Goal: Task Accomplishment & Management: Use online tool/utility

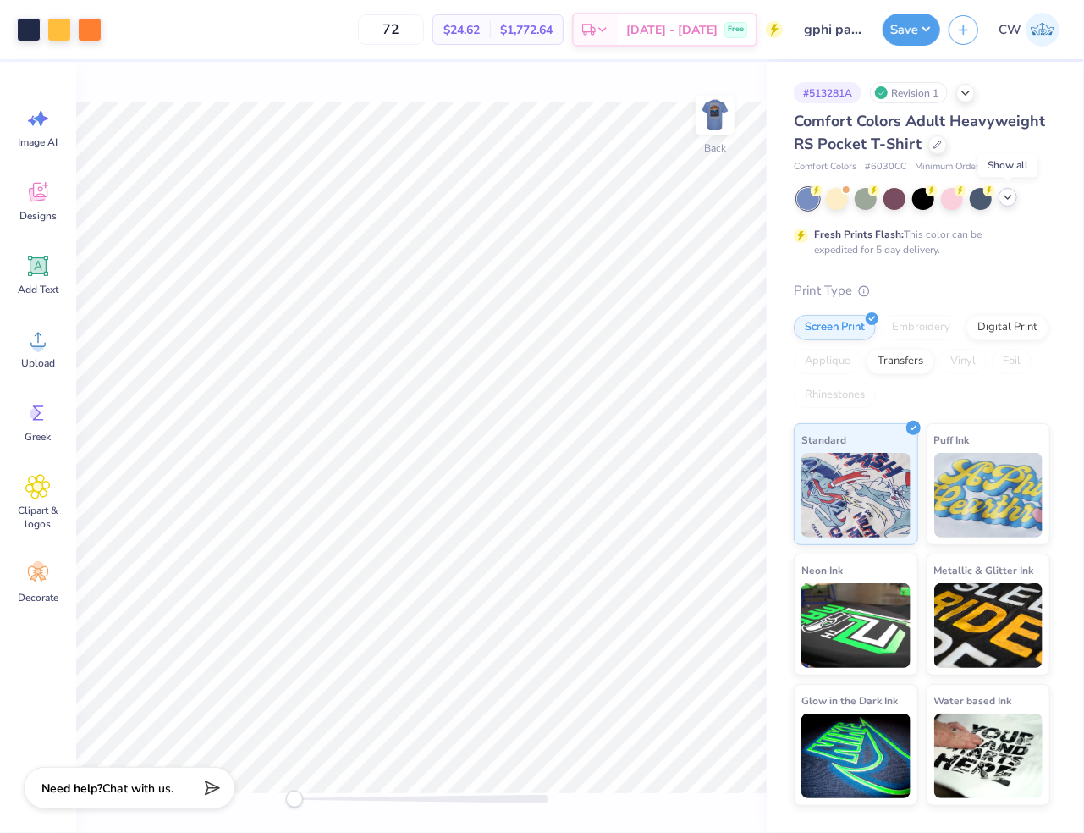
click at [828, 203] on icon at bounding box center [1008, 197] width 14 height 14
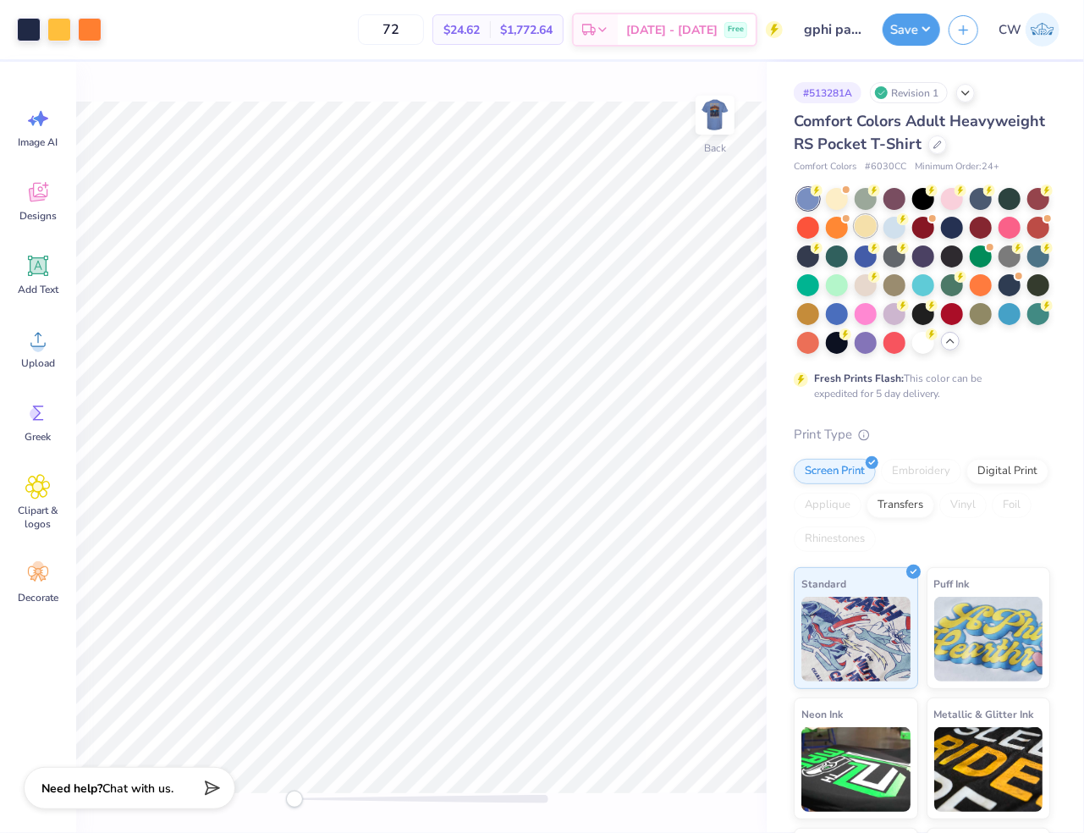
click at [828, 223] on div at bounding box center [866, 226] width 22 height 22
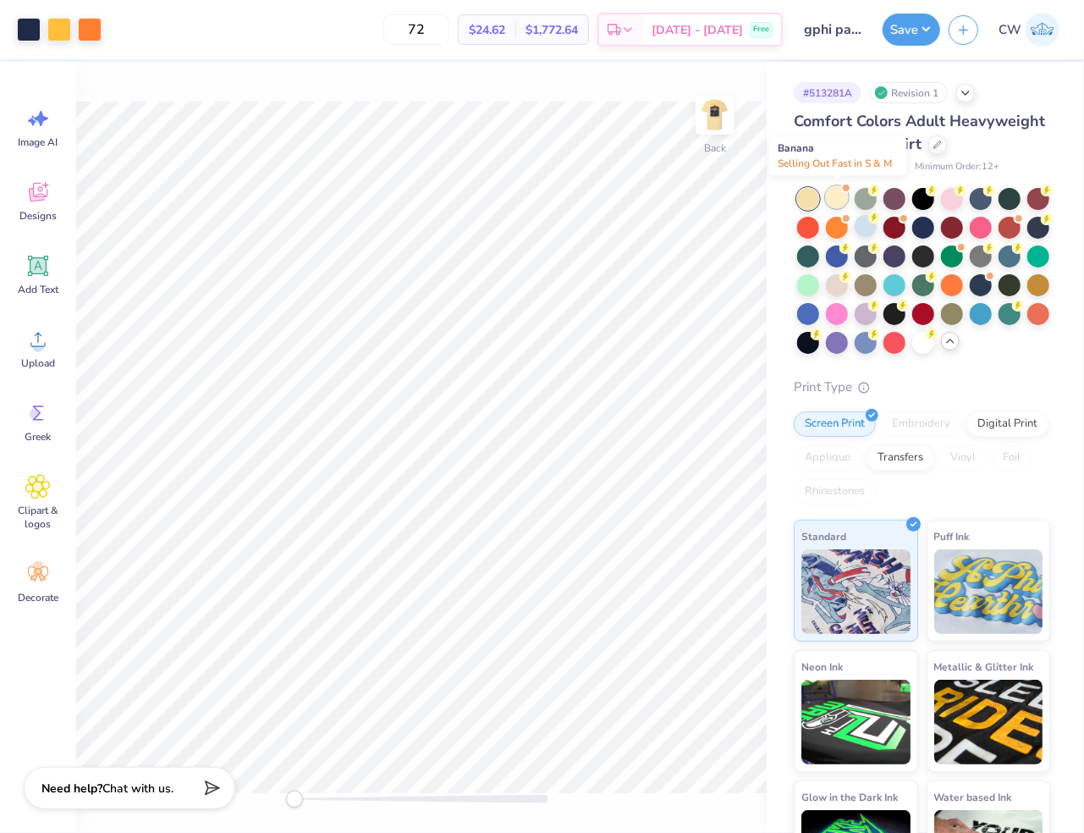
click at [828, 202] on div at bounding box center [837, 197] width 22 height 22
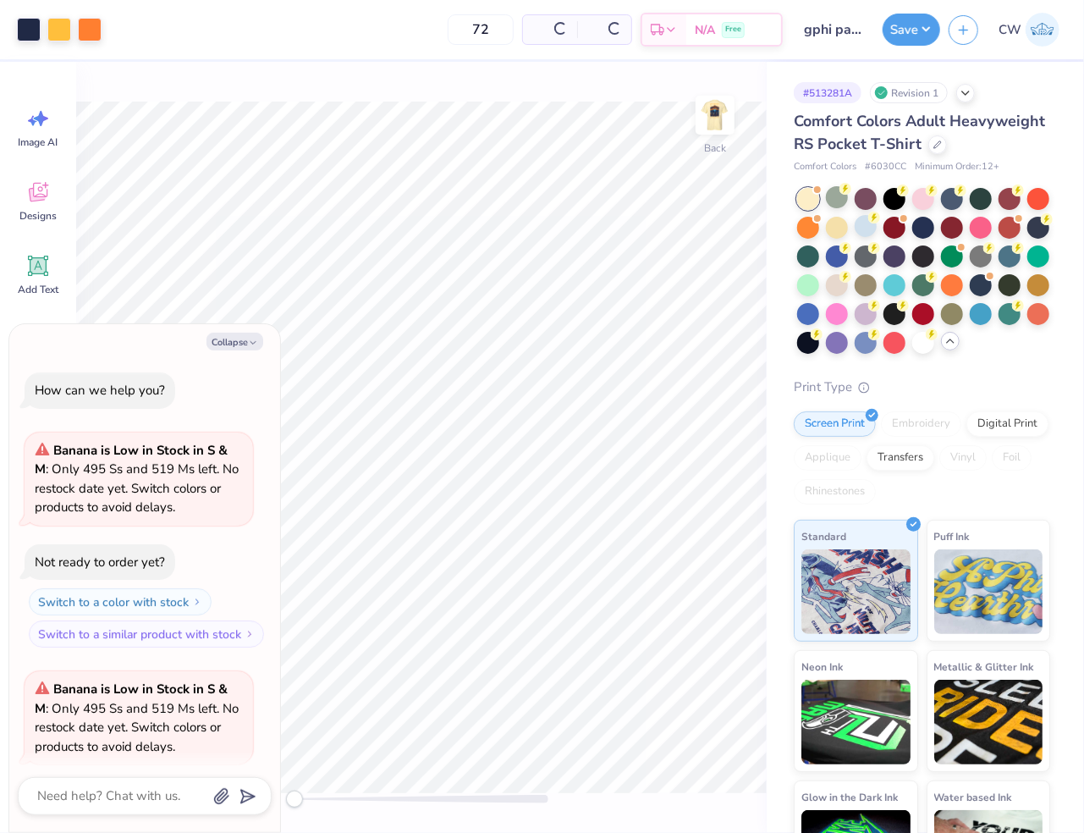
scroll to position [130, 0]
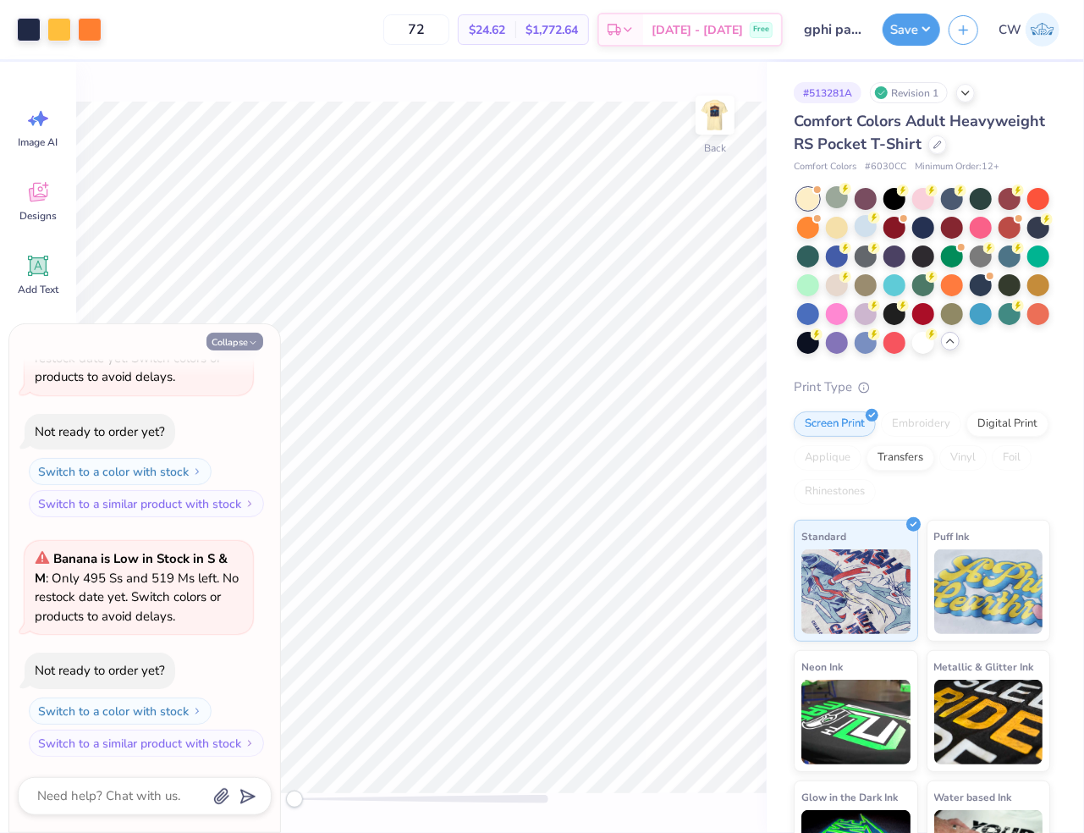
click at [250, 339] on icon "button" at bounding box center [253, 343] width 10 height 10
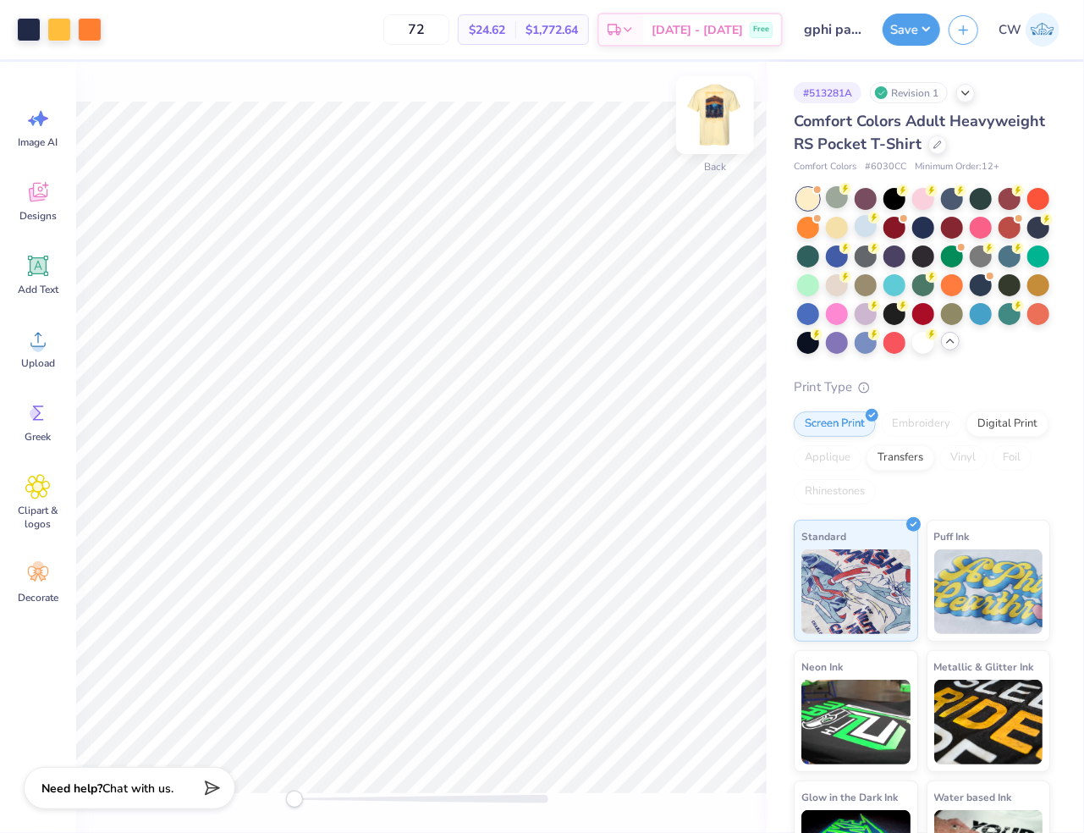
click at [703, 137] on img at bounding box center [715, 115] width 68 height 68
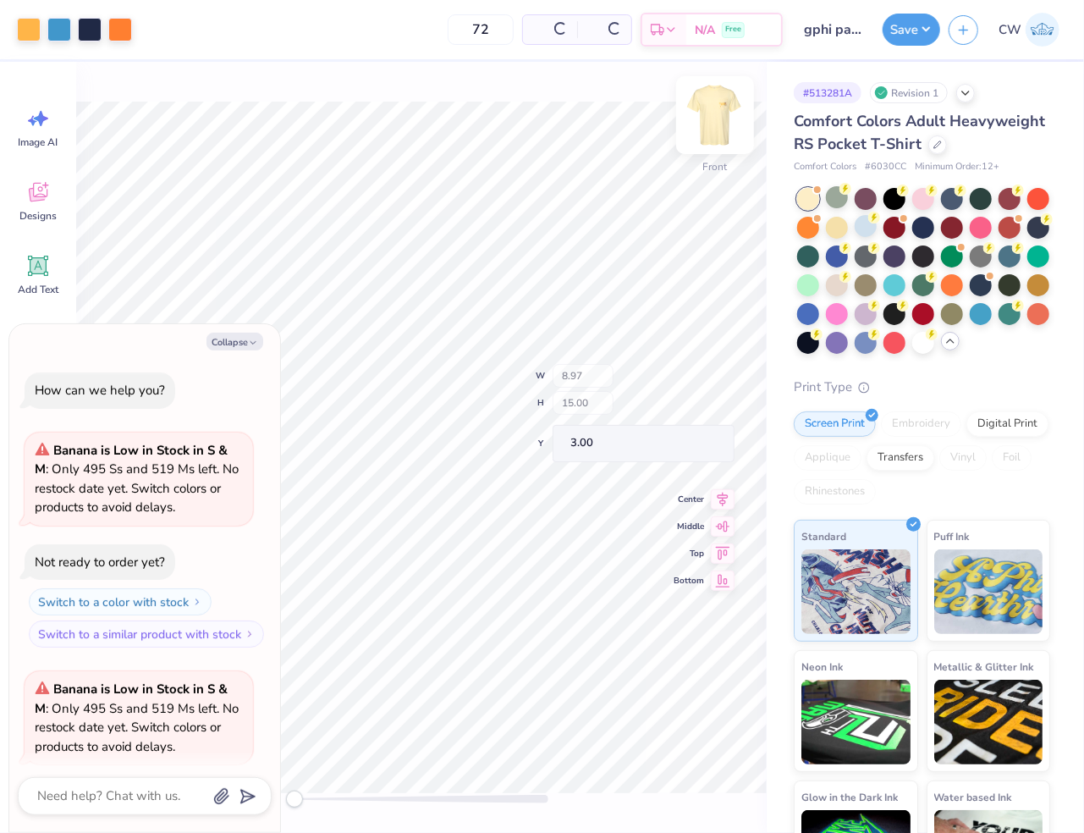
scroll to position [270, 0]
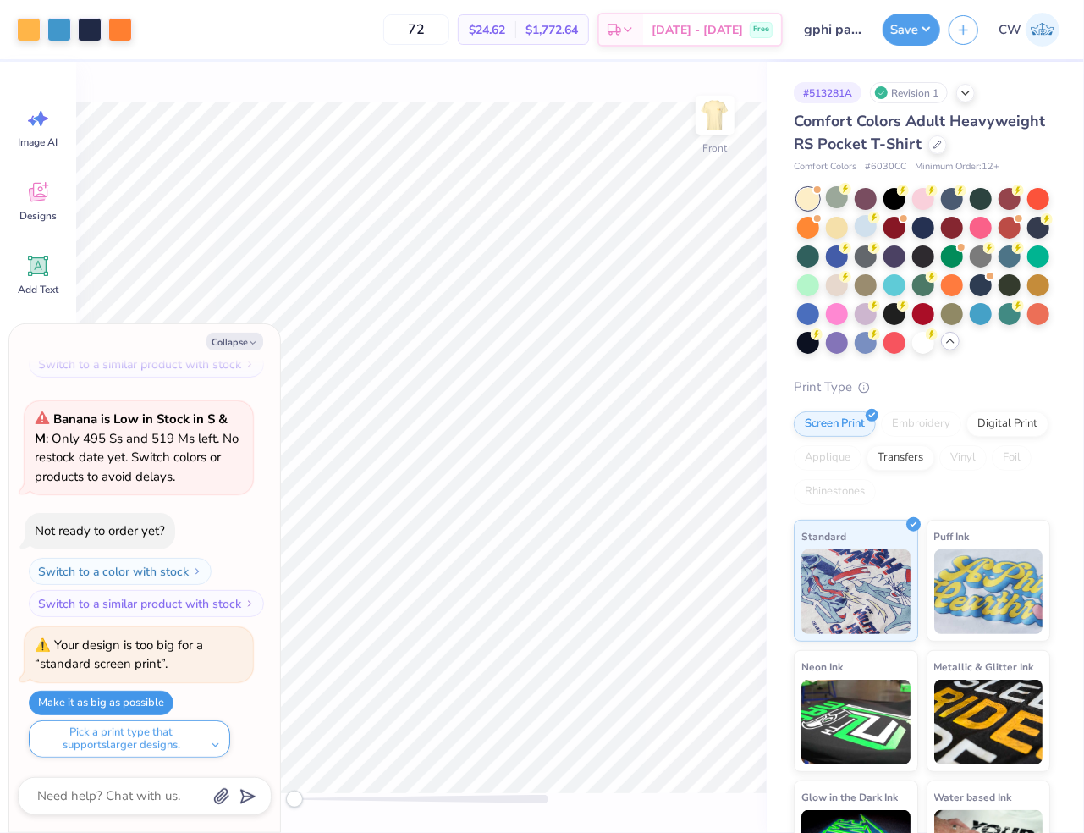
click at [124, 697] on button "Make it as big as possible" at bounding box center [101, 703] width 145 height 25
click at [245, 339] on button "Collapse" at bounding box center [235, 342] width 57 height 18
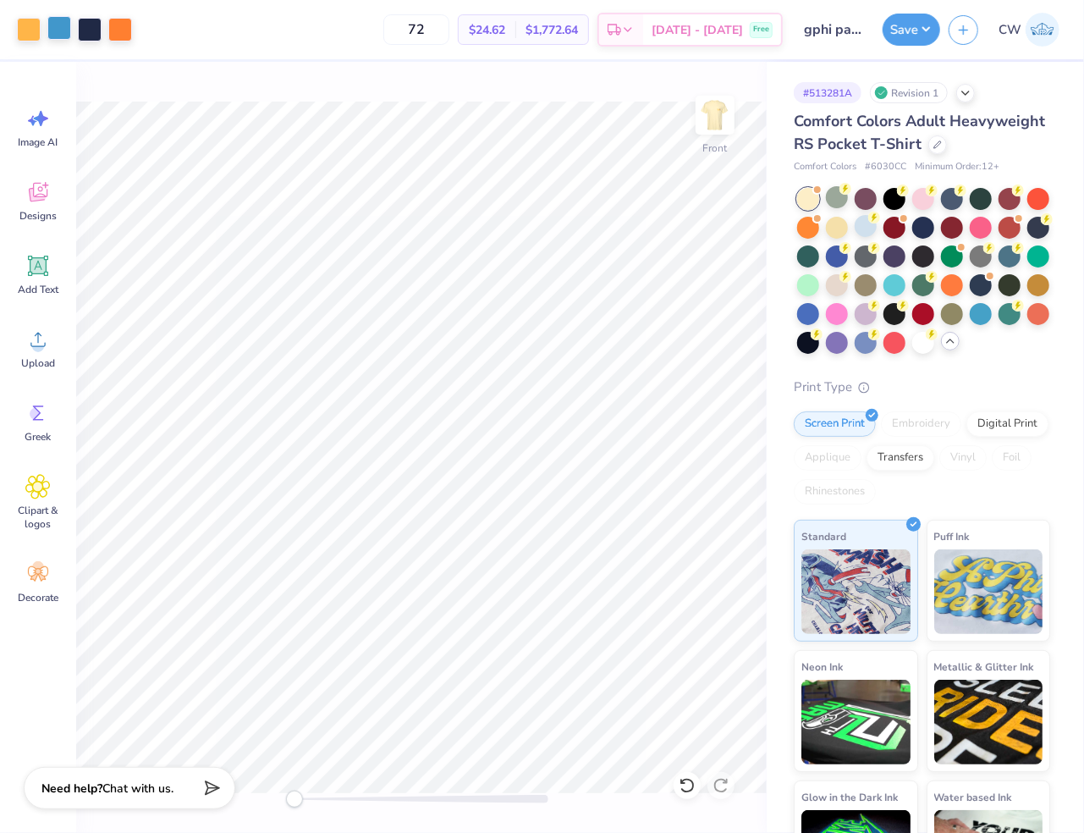
click at [63, 37] on div at bounding box center [59, 28] width 24 height 24
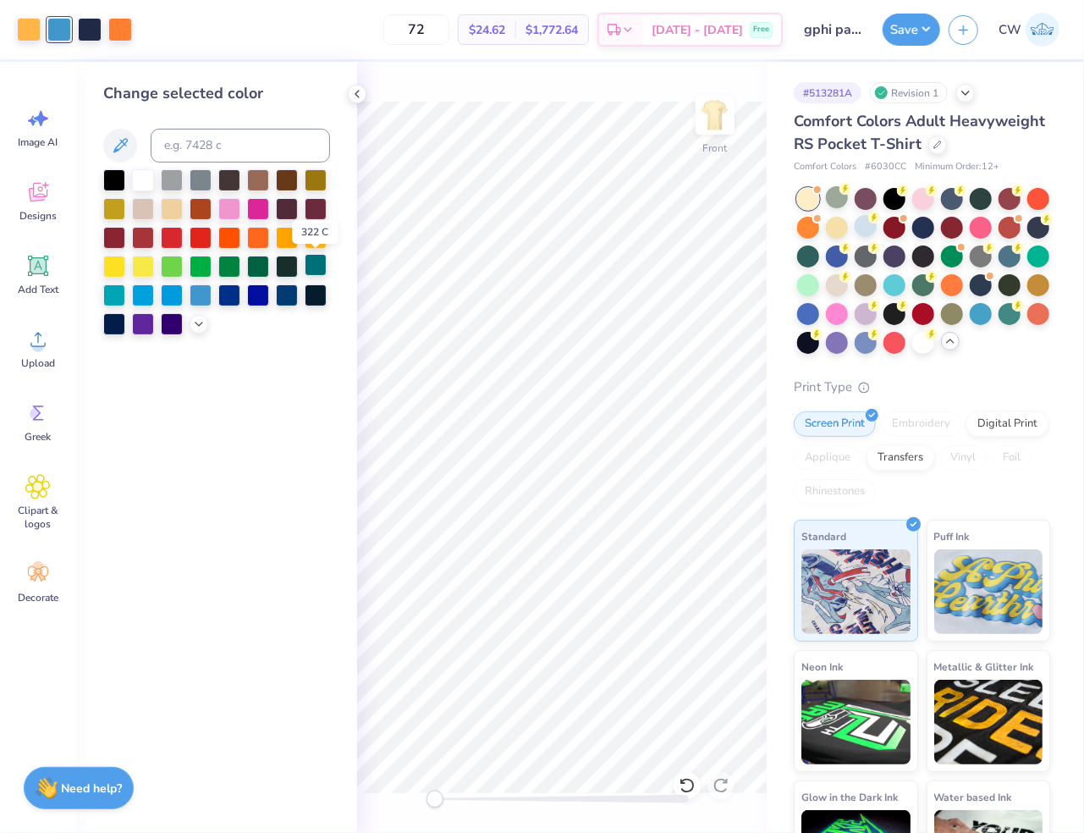
click at [314, 267] on div at bounding box center [316, 265] width 22 height 22
click at [99, 292] on div "Change selected color" at bounding box center [216, 447] width 281 height 771
click at [107, 292] on div at bounding box center [114, 294] width 22 height 22
click at [322, 262] on div at bounding box center [316, 265] width 22 height 22
click at [110, 295] on div at bounding box center [114, 294] width 22 height 22
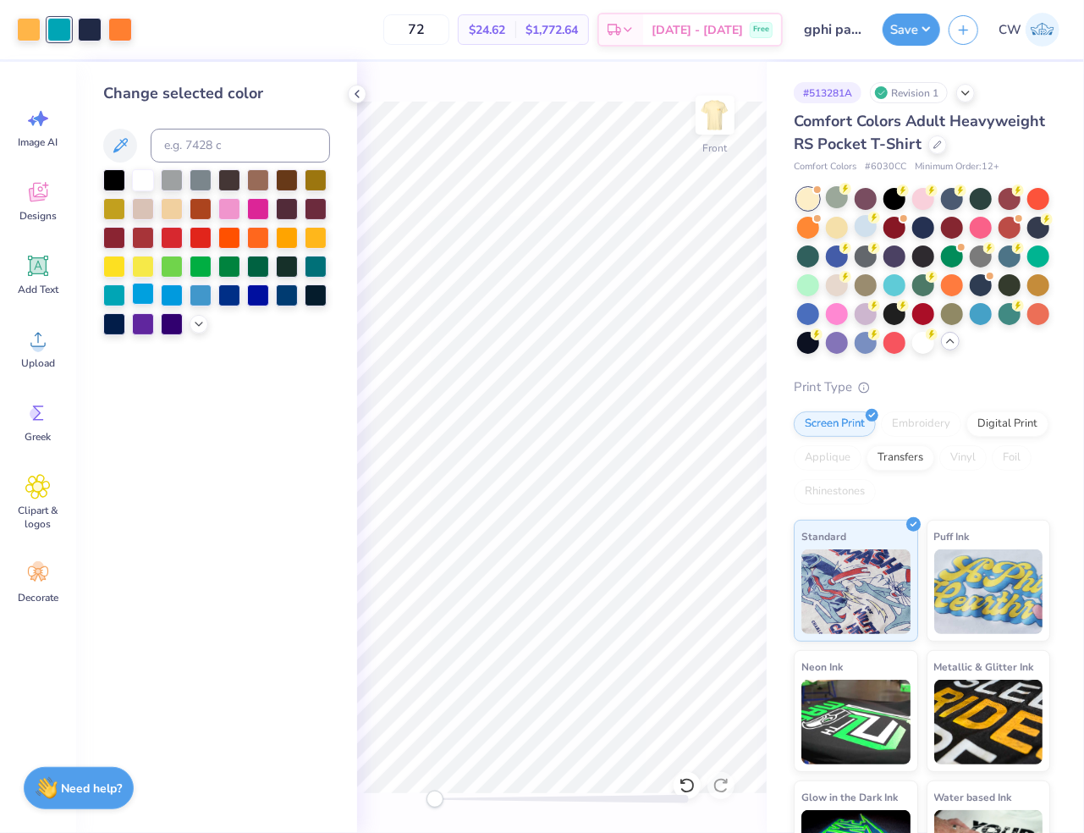
click at [149, 295] on div at bounding box center [143, 294] width 22 height 22
click at [173, 293] on div at bounding box center [172, 294] width 22 height 22
click at [202, 292] on div at bounding box center [201, 294] width 22 height 22
click at [202, 323] on icon at bounding box center [199, 323] width 14 height 14
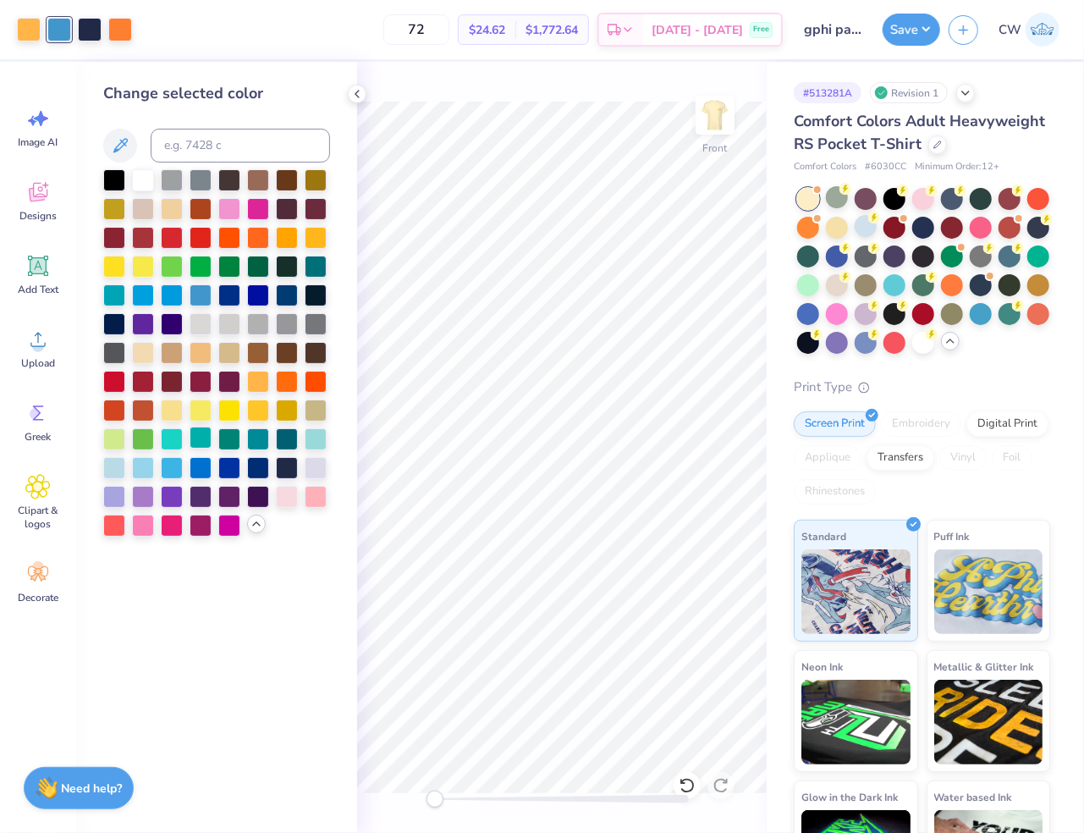
click at [203, 436] on div at bounding box center [201, 438] width 22 height 22
click at [252, 438] on div at bounding box center [258, 438] width 22 height 22
click at [315, 439] on div at bounding box center [316, 438] width 22 height 22
click at [292, 439] on div at bounding box center [287, 438] width 22 height 22
click at [263, 439] on div at bounding box center [258, 438] width 22 height 22
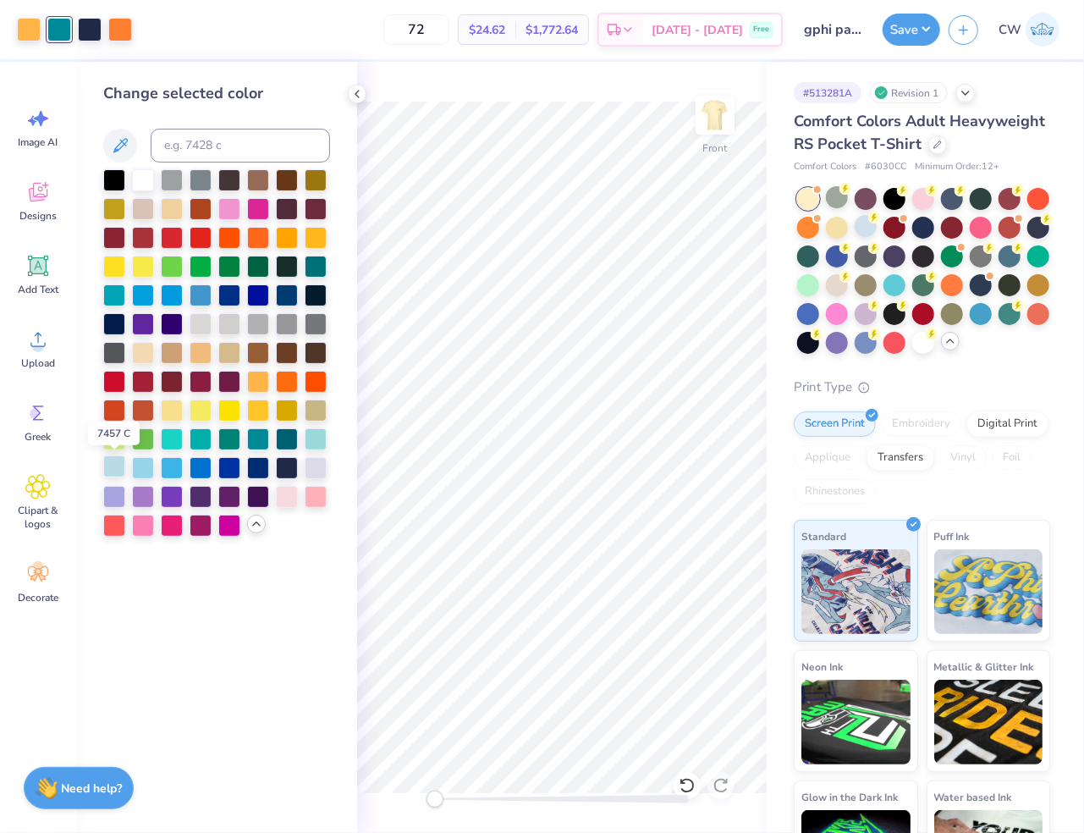
click at [103, 469] on div at bounding box center [114, 466] width 22 height 22
click at [200, 297] on div at bounding box center [201, 294] width 22 height 22
click at [366, 95] on div at bounding box center [357, 94] width 19 height 19
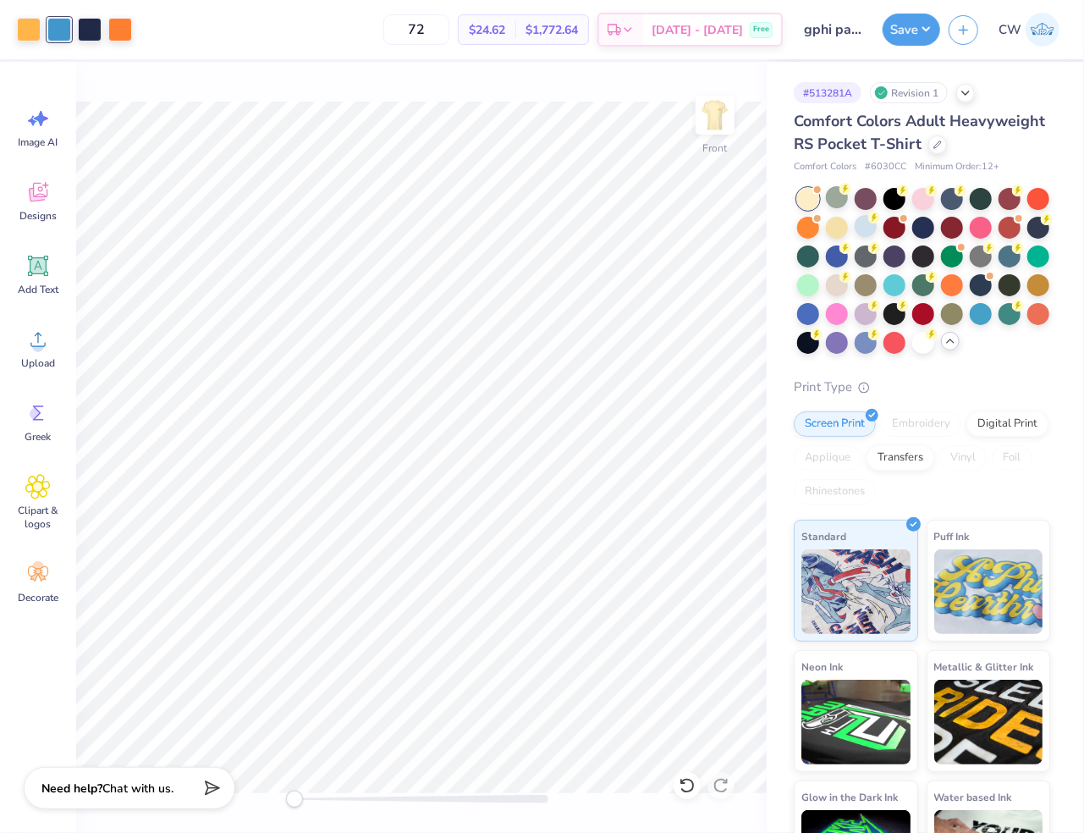
click at [828, 345] on icon at bounding box center [951, 341] width 14 height 14
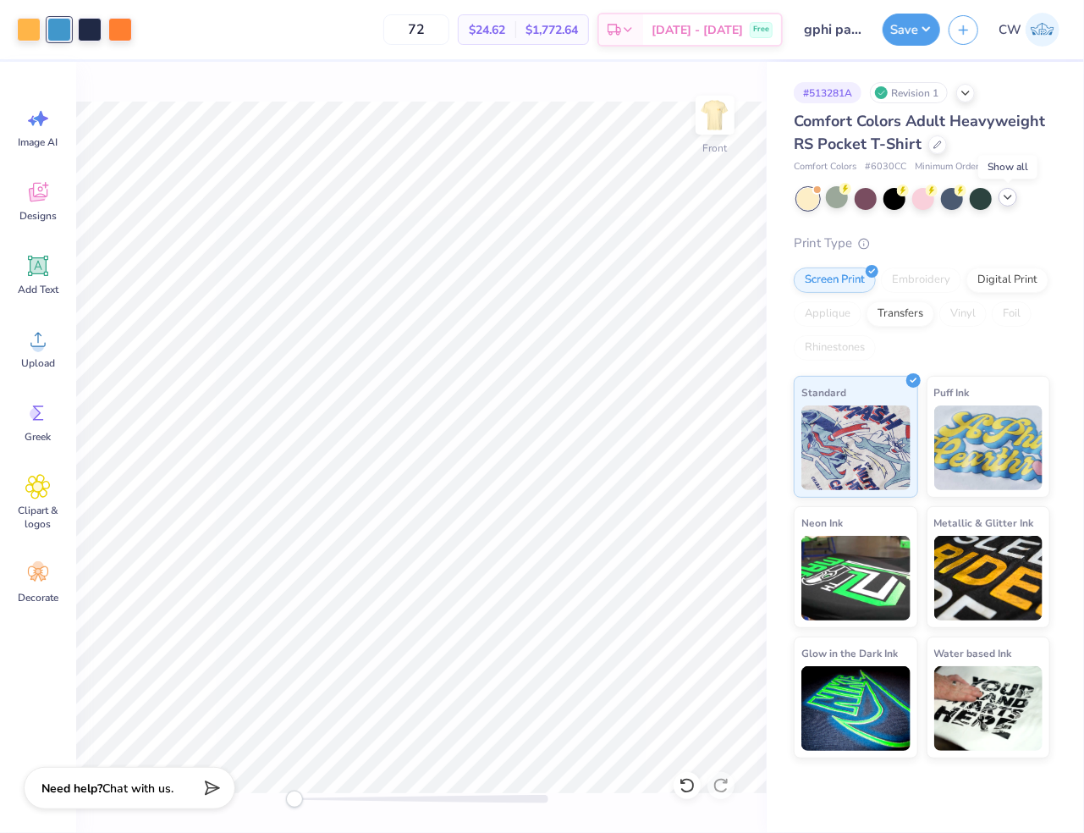
click at [828, 201] on icon at bounding box center [1008, 197] width 14 height 14
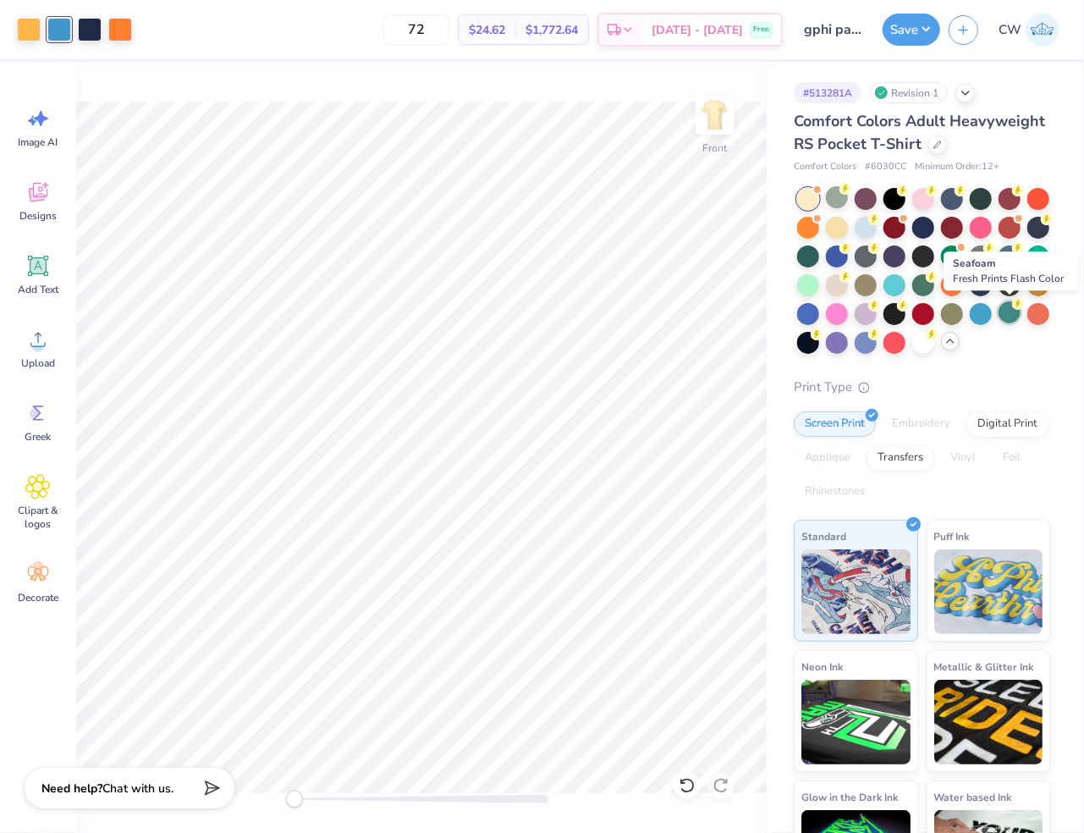
click at [828, 317] on div at bounding box center [1010, 312] width 22 height 22
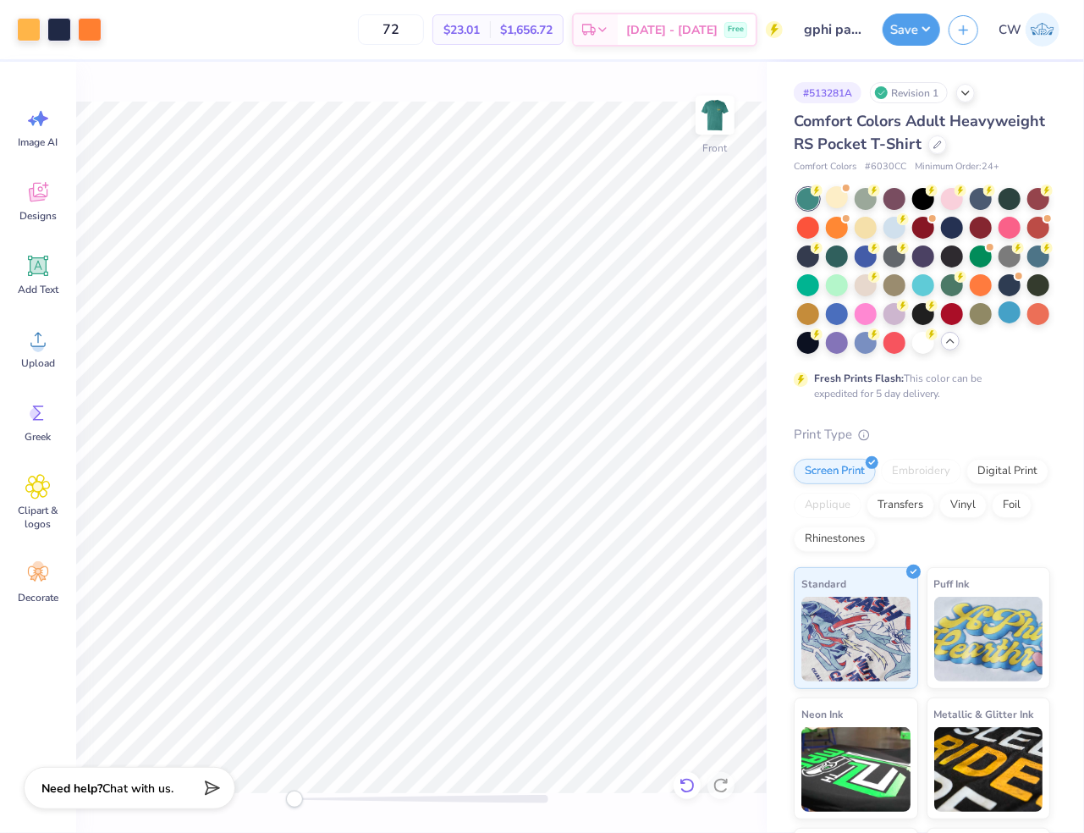
click at [685, 785] on icon at bounding box center [687, 785] width 17 height 17
click at [53, 31] on div at bounding box center [59, 28] width 24 height 24
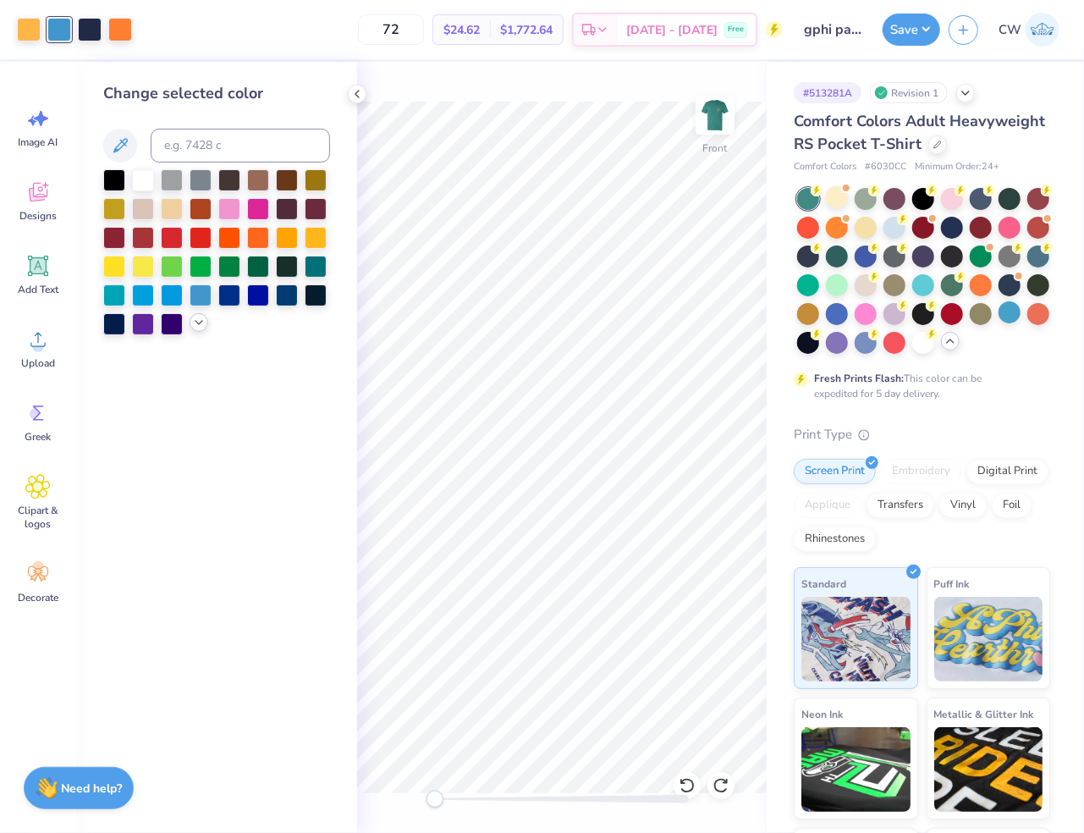
click at [193, 329] on div at bounding box center [199, 322] width 19 height 19
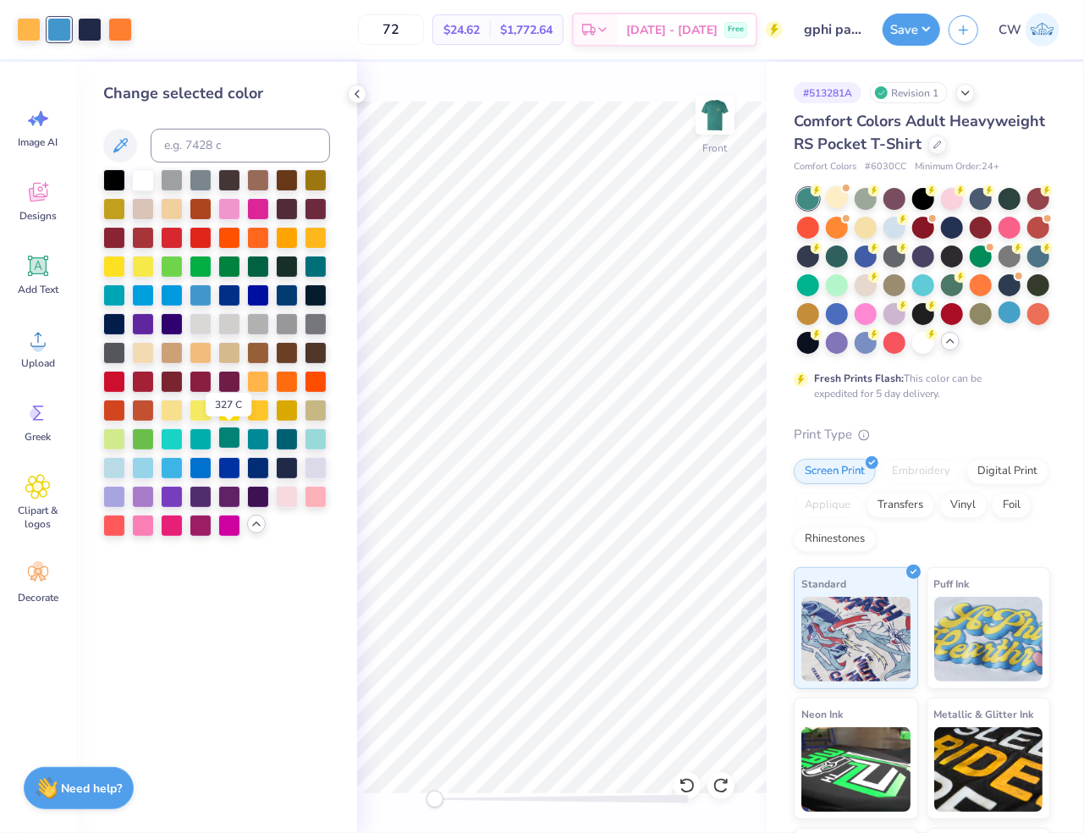
click at [221, 441] on div at bounding box center [229, 438] width 22 height 22
click at [359, 95] on icon at bounding box center [357, 94] width 14 height 14
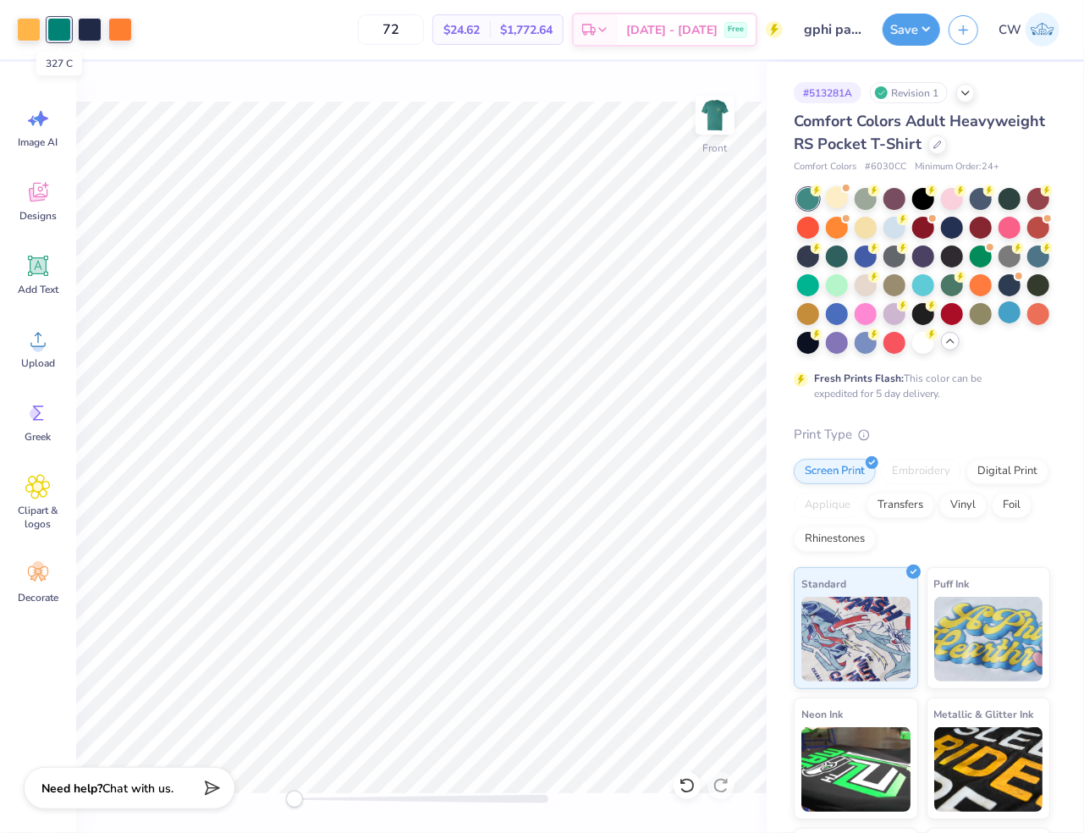
click at [68, 36] on div at bounding box center [59, 30] width 24 height 24
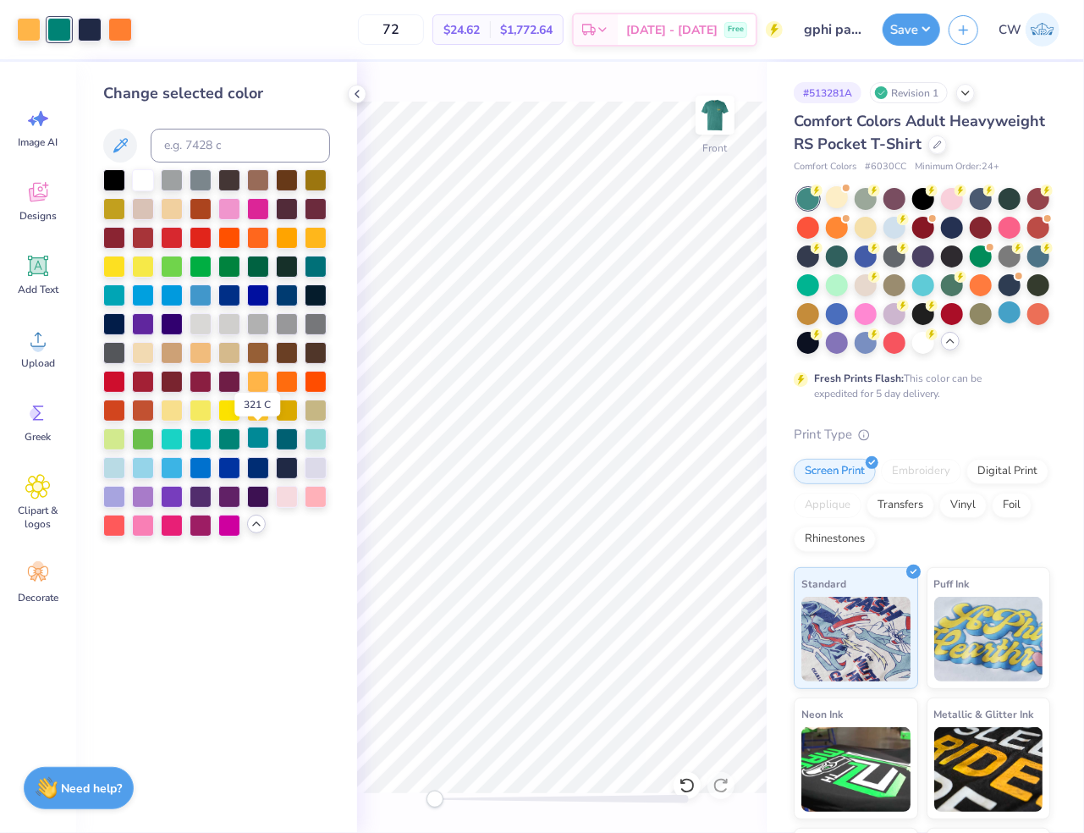
click at [256, 437] on div at bounding box center [258, 438] width 22 height 22
click at [357, 92] on icon at bounding box center [357, 94] width 14 height 14
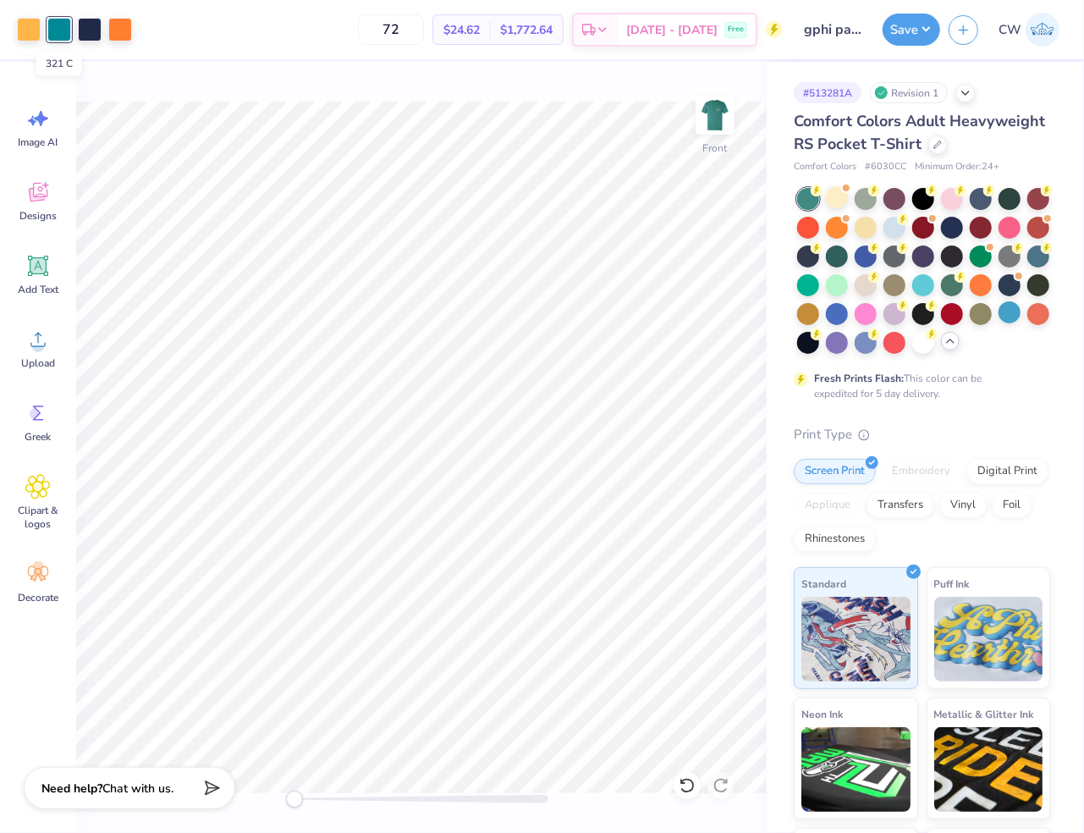
click at [64, 30] on div at bounding box center [59, 30] width 24 height 24
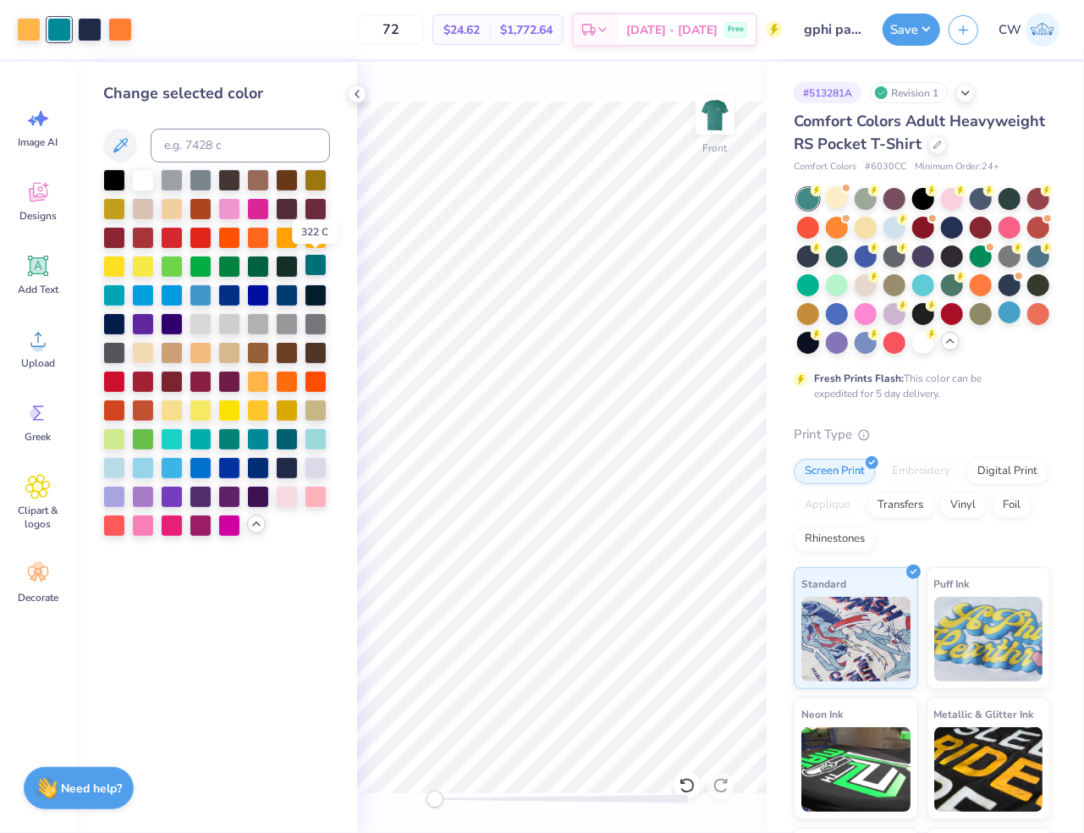
click at [315, 267] on div at bounding box center [316, 265] width 22 height 22
click at [356, 97] on icon at bounding box center [357, 94] width 14 height 14
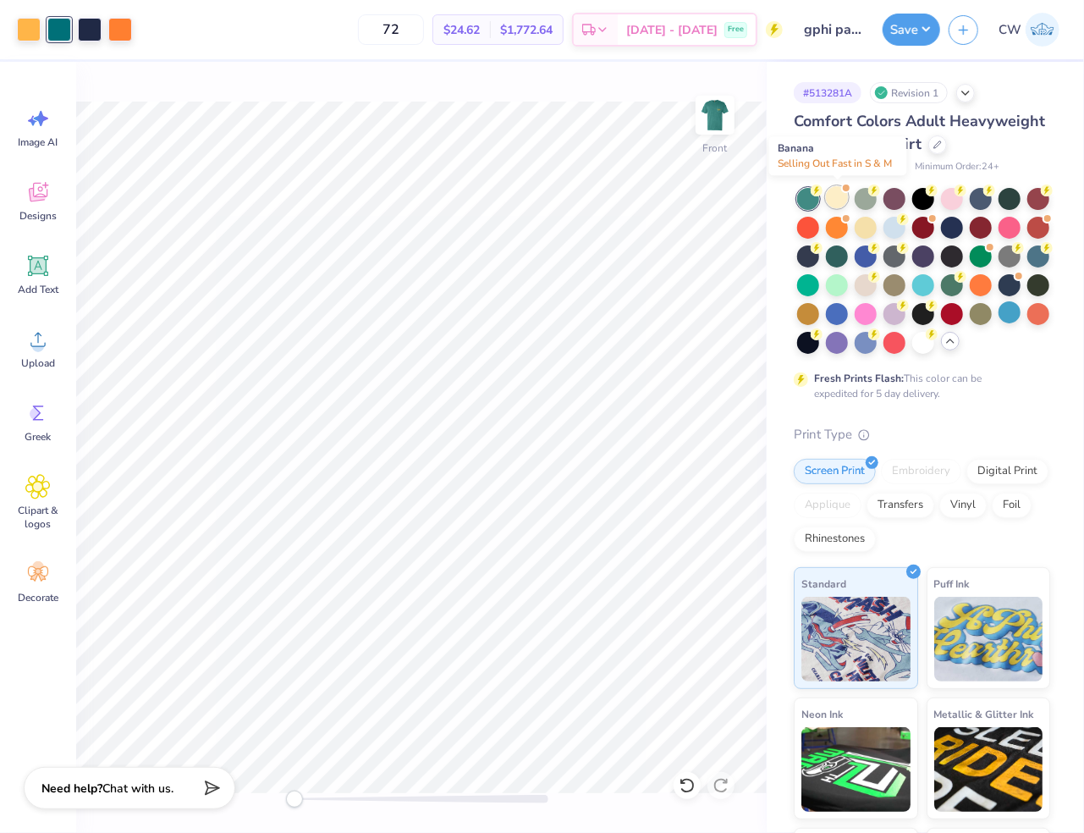
click at [828, 191] on div at bounding box center [837, 197] width 22 height 22
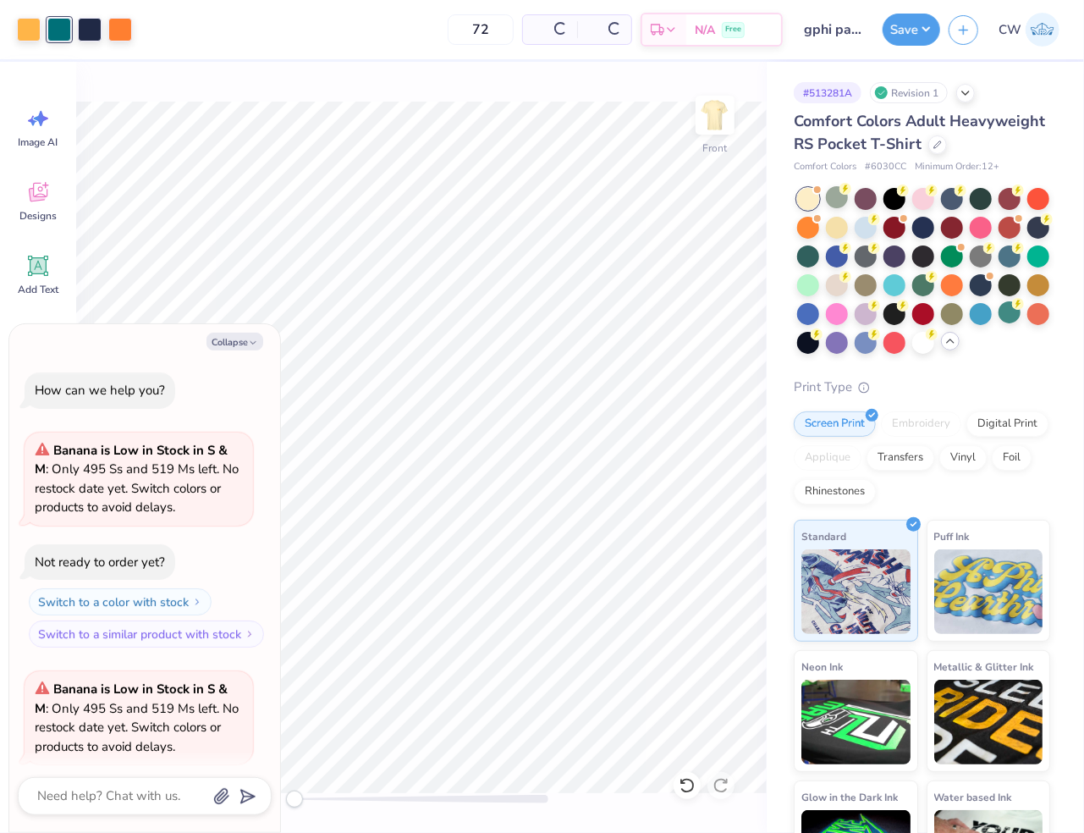
scroll to position [509, 0]
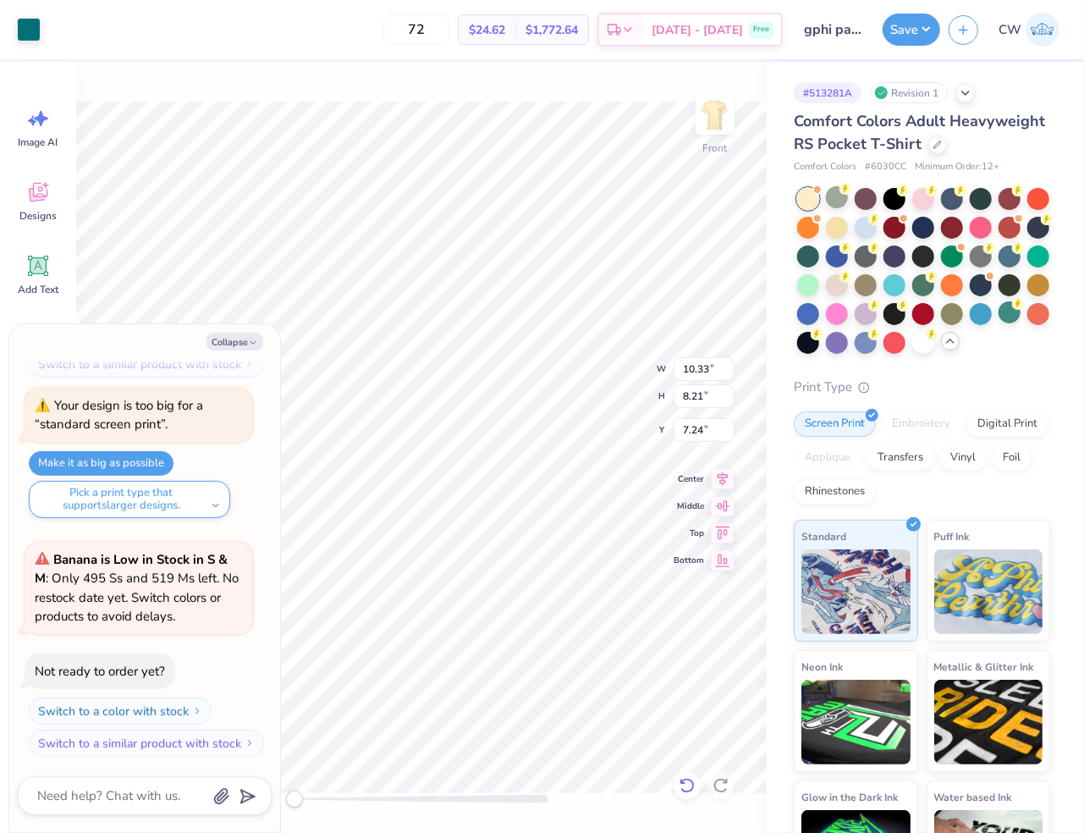
click at [685, 781] on icon at bounding box center [687, 785] width 17 height 17
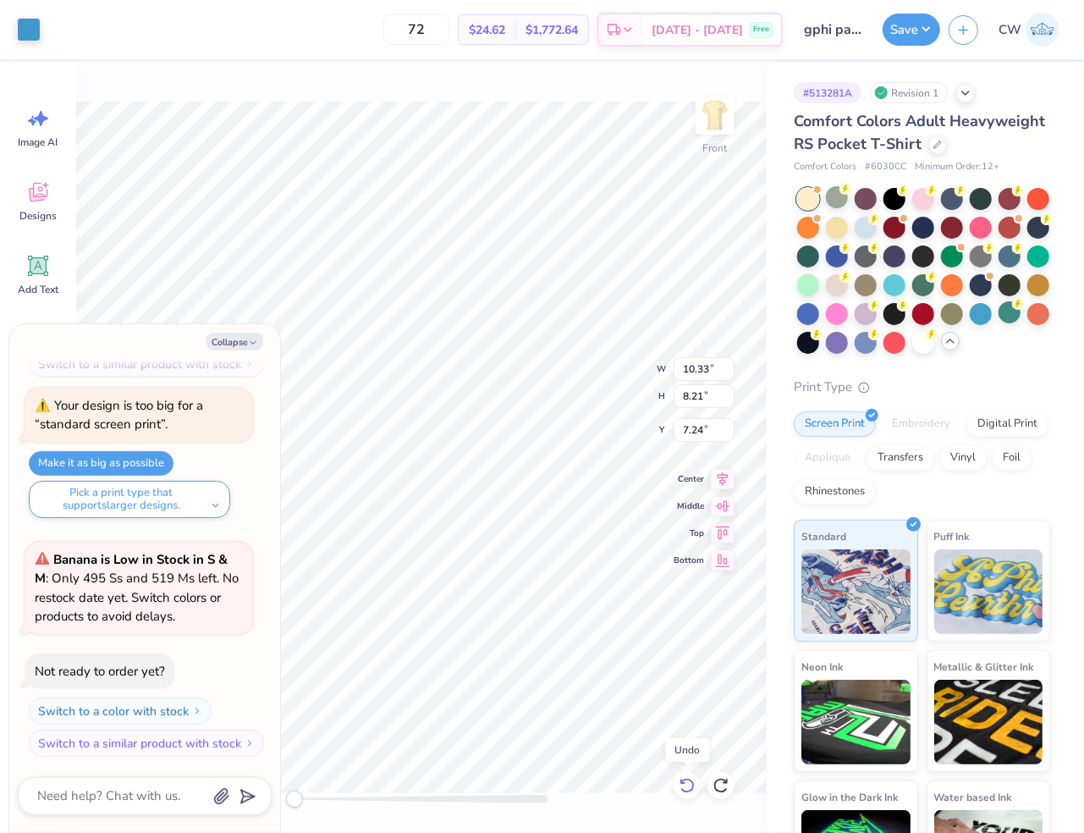
click at [685, 781] on icon at bounding box center [687, 785] width 17 height 17
click at [229, 342] on button "Collapse" at bounding box center [235, 342] width 57 height 18
type textarea "x"
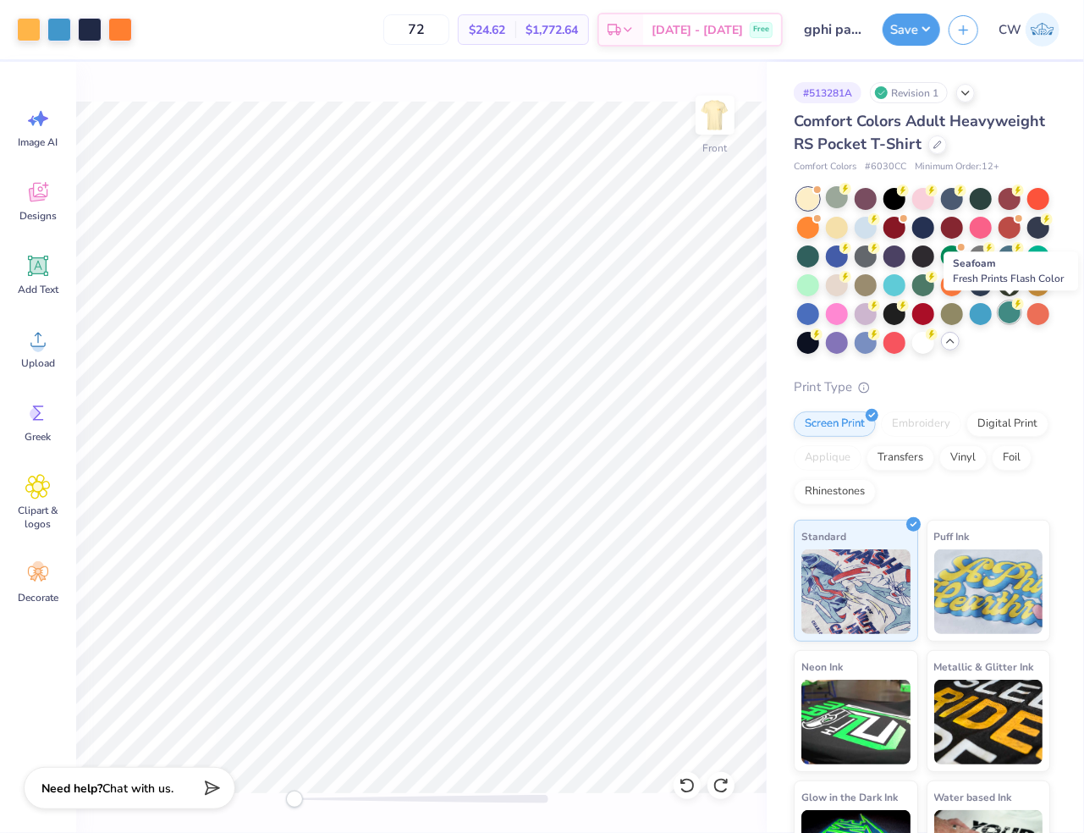
click at [828, 314] on div at bounding box center [1010, 312] width 22 height 22
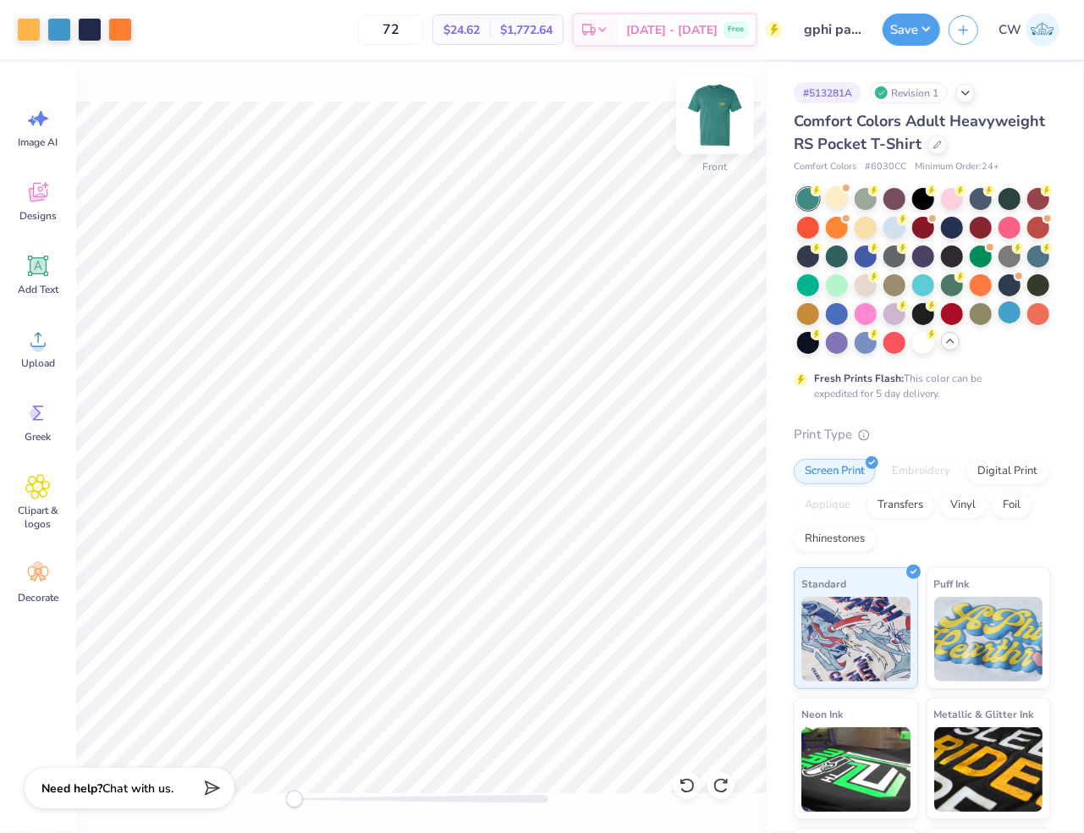
click at [719, 119] on img at bounding box center [715, 115] width 68 height 68
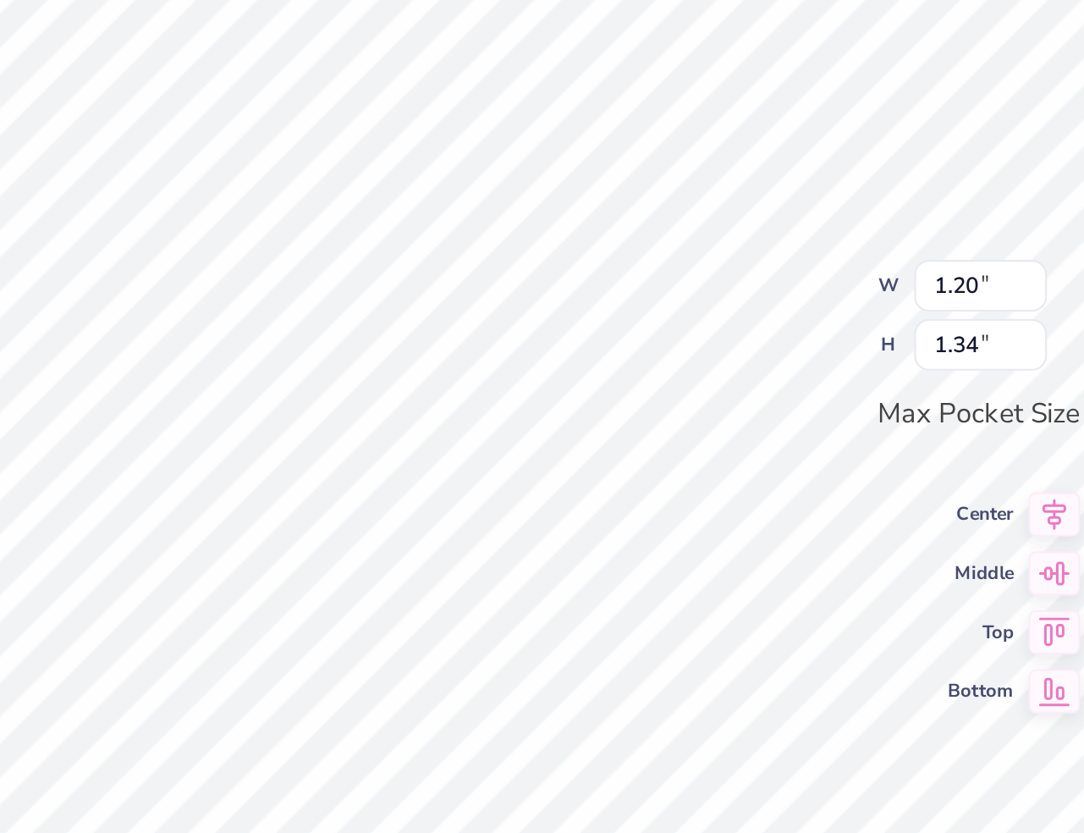
type input "0.66"
type input "0.51"
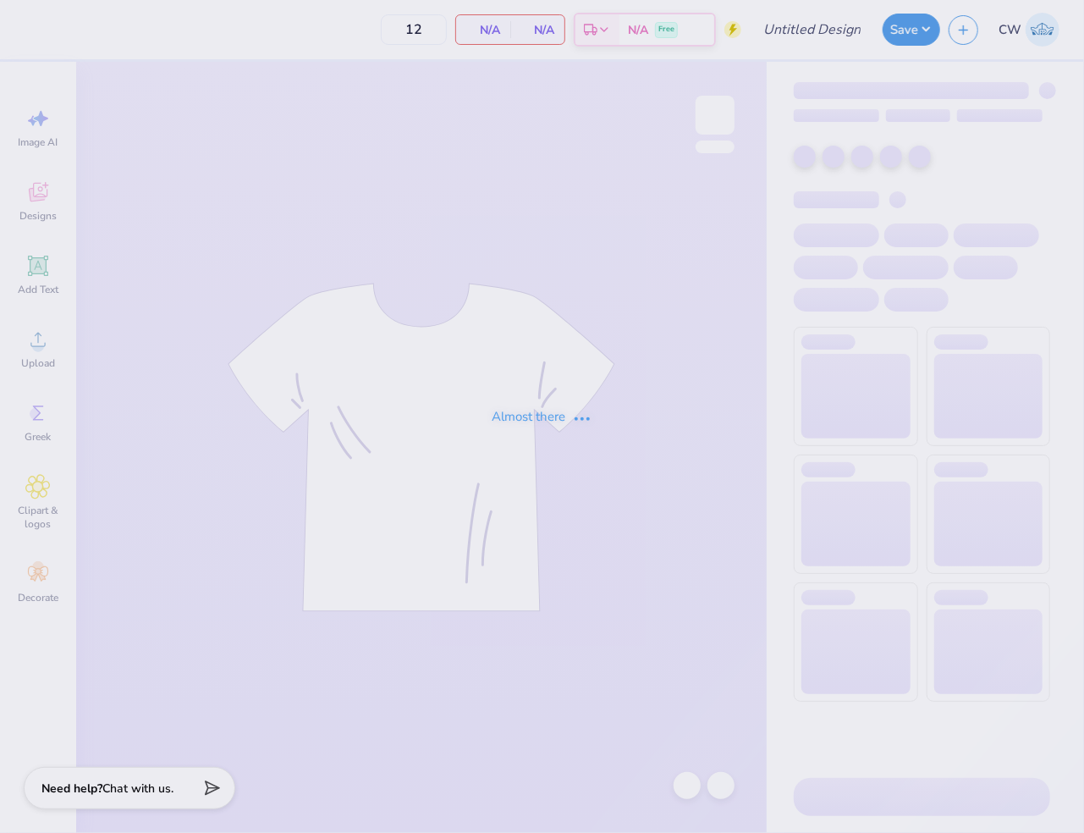
type input "gphi pappys boot"
type input "72"
type input "tep game day"
type input "60"
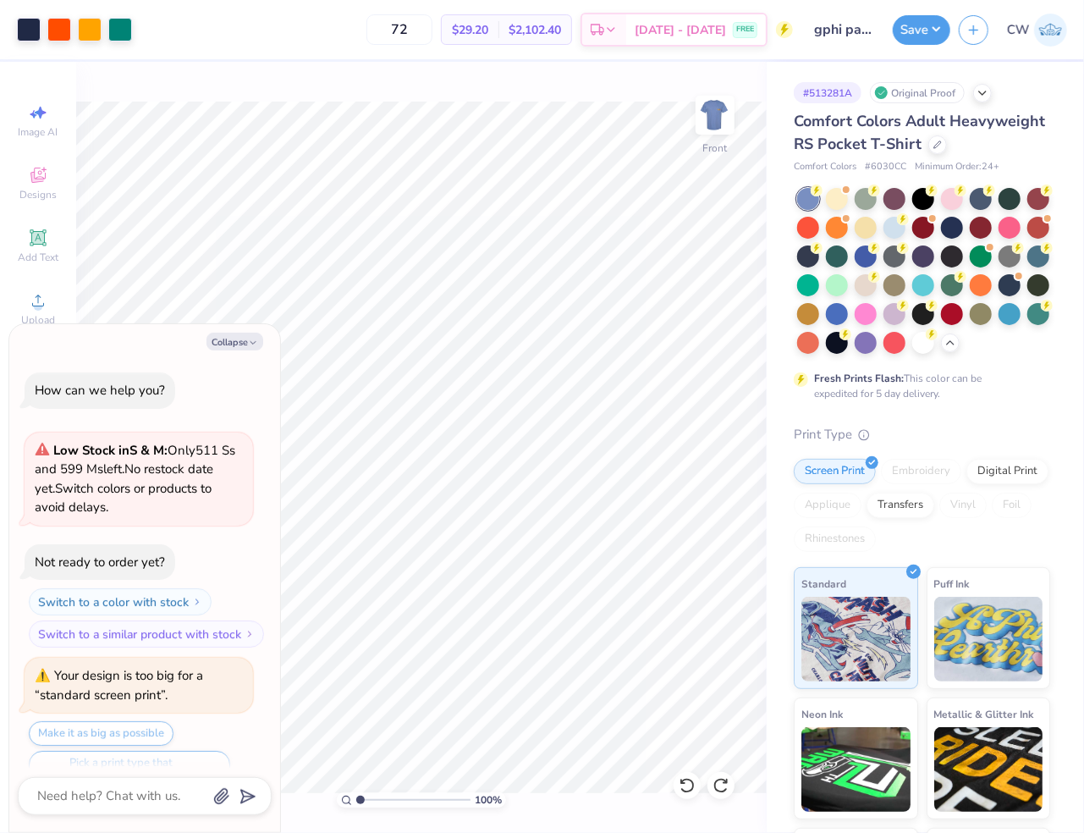
scroll to position [1115, 0]
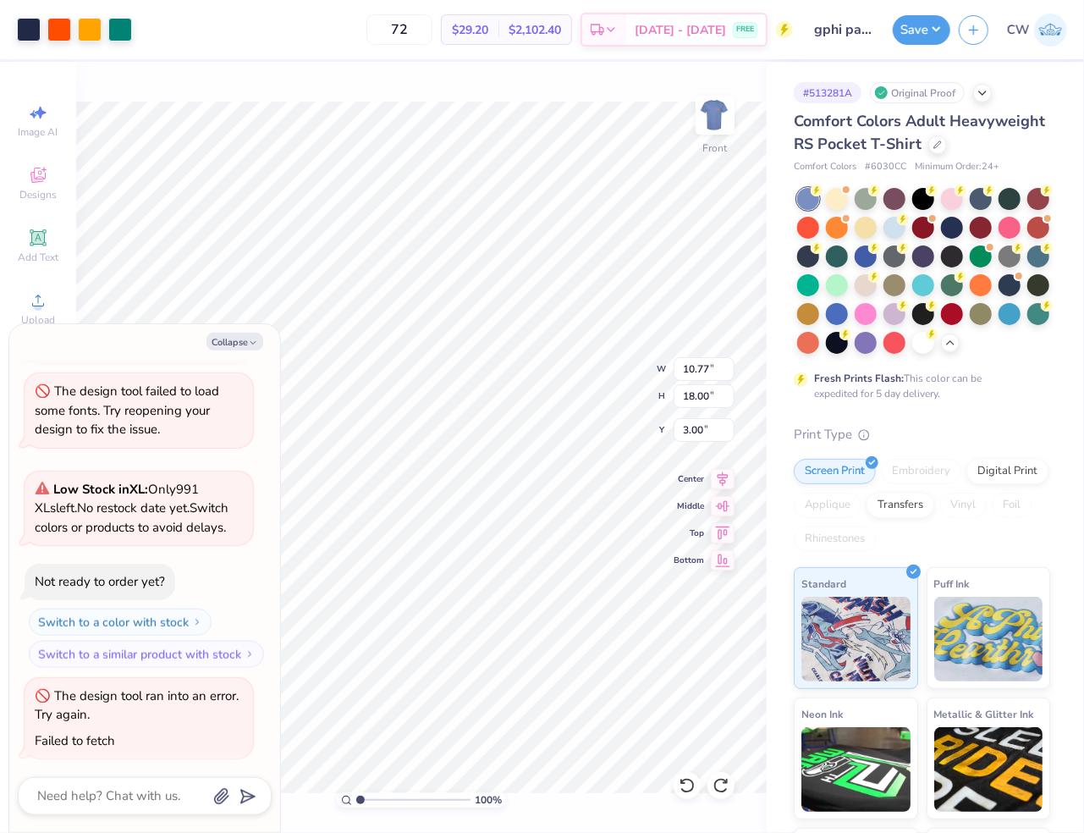
type textarea "x"
